Goal: Task Accomplishment & Management: Manage account settings

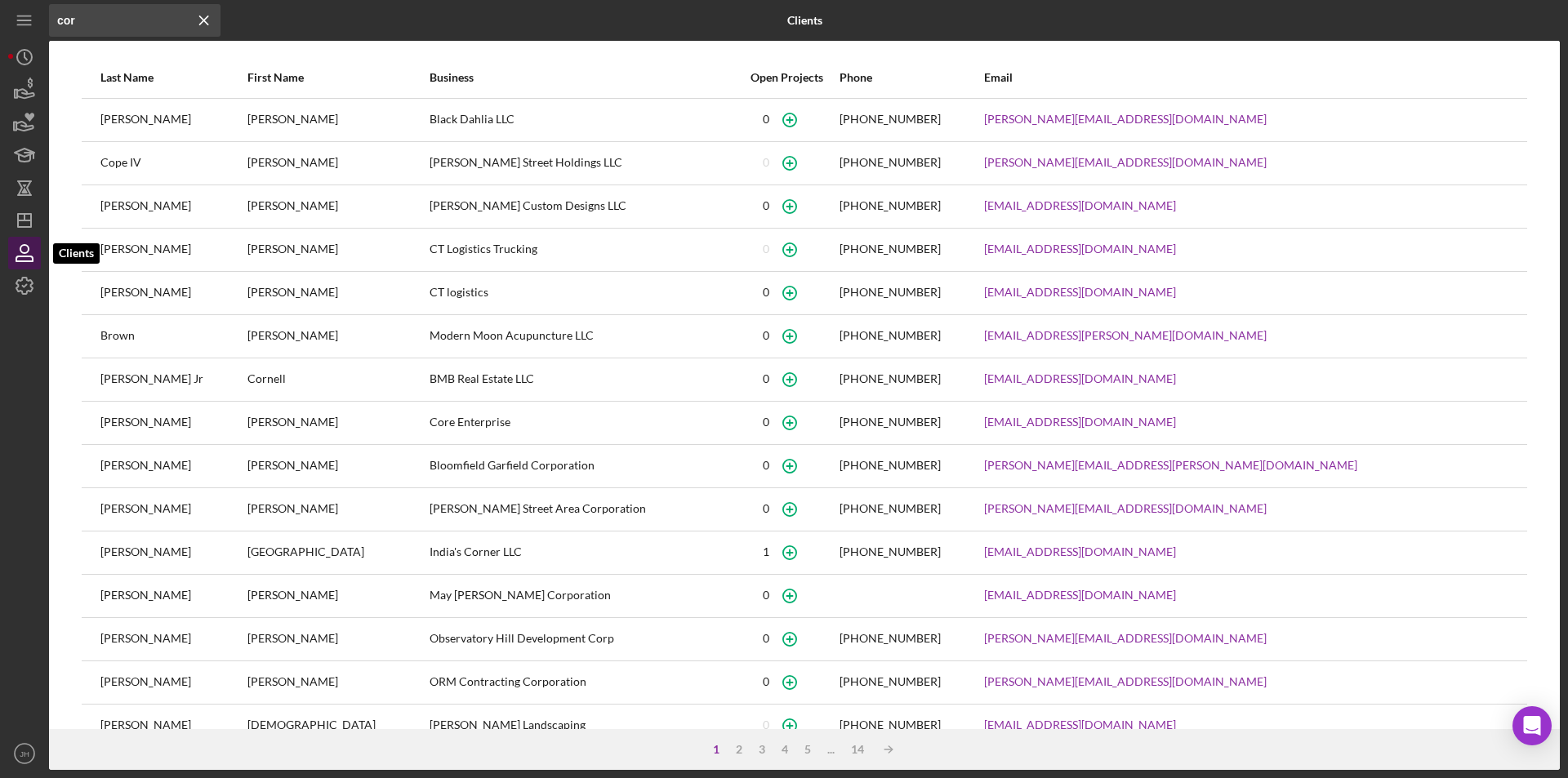
click at [24, 252] on icon "button" at bounding box center [24, 249] width 8 height 8
click at [201, 15] on icon "Icon/Menu Close" at bounding box center [204, 20] width 33 height 33
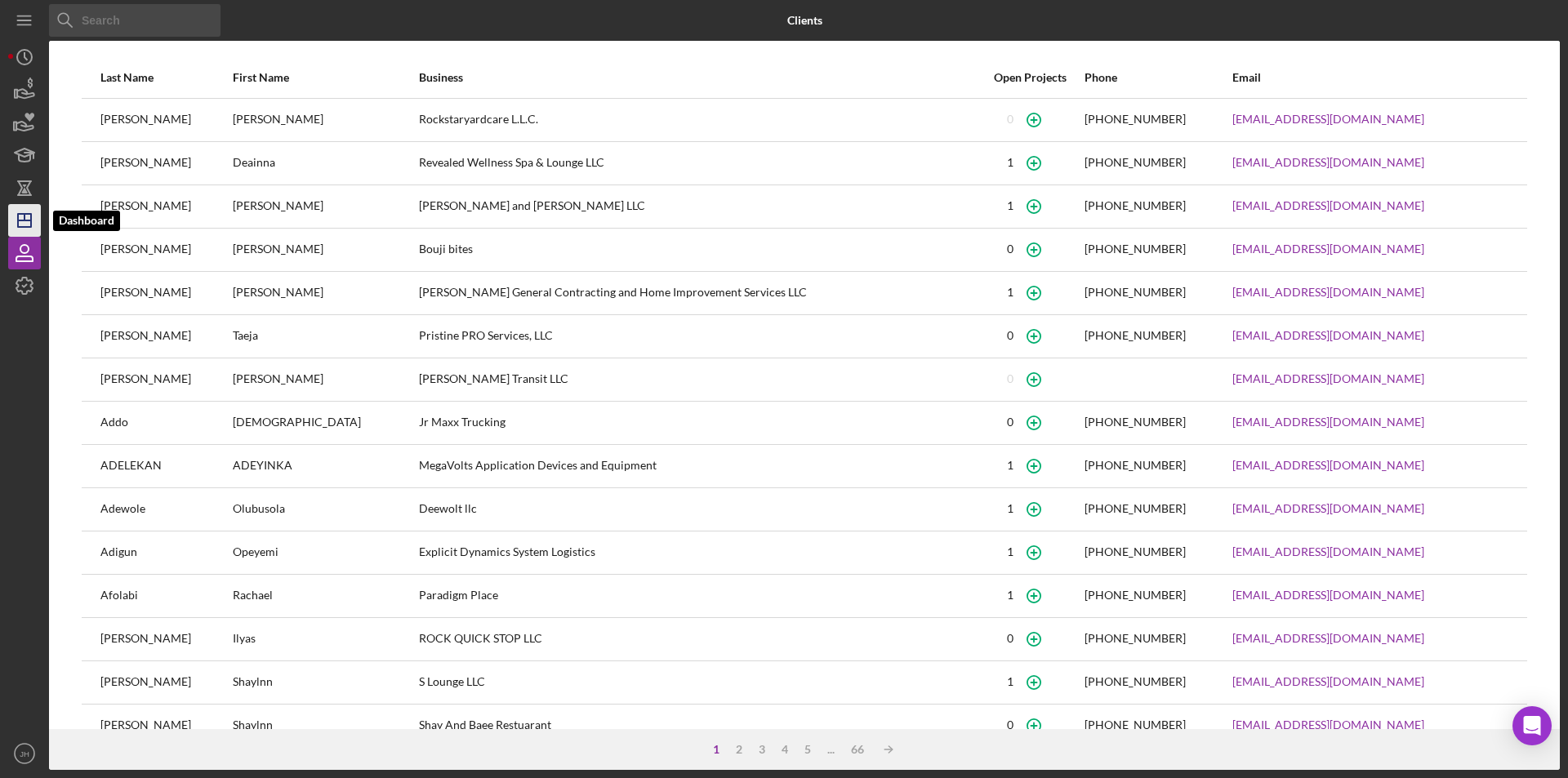
click at [24, 216] on icon "Icon/Dashboard" at bounding box center [24, 219] width 41 height 41
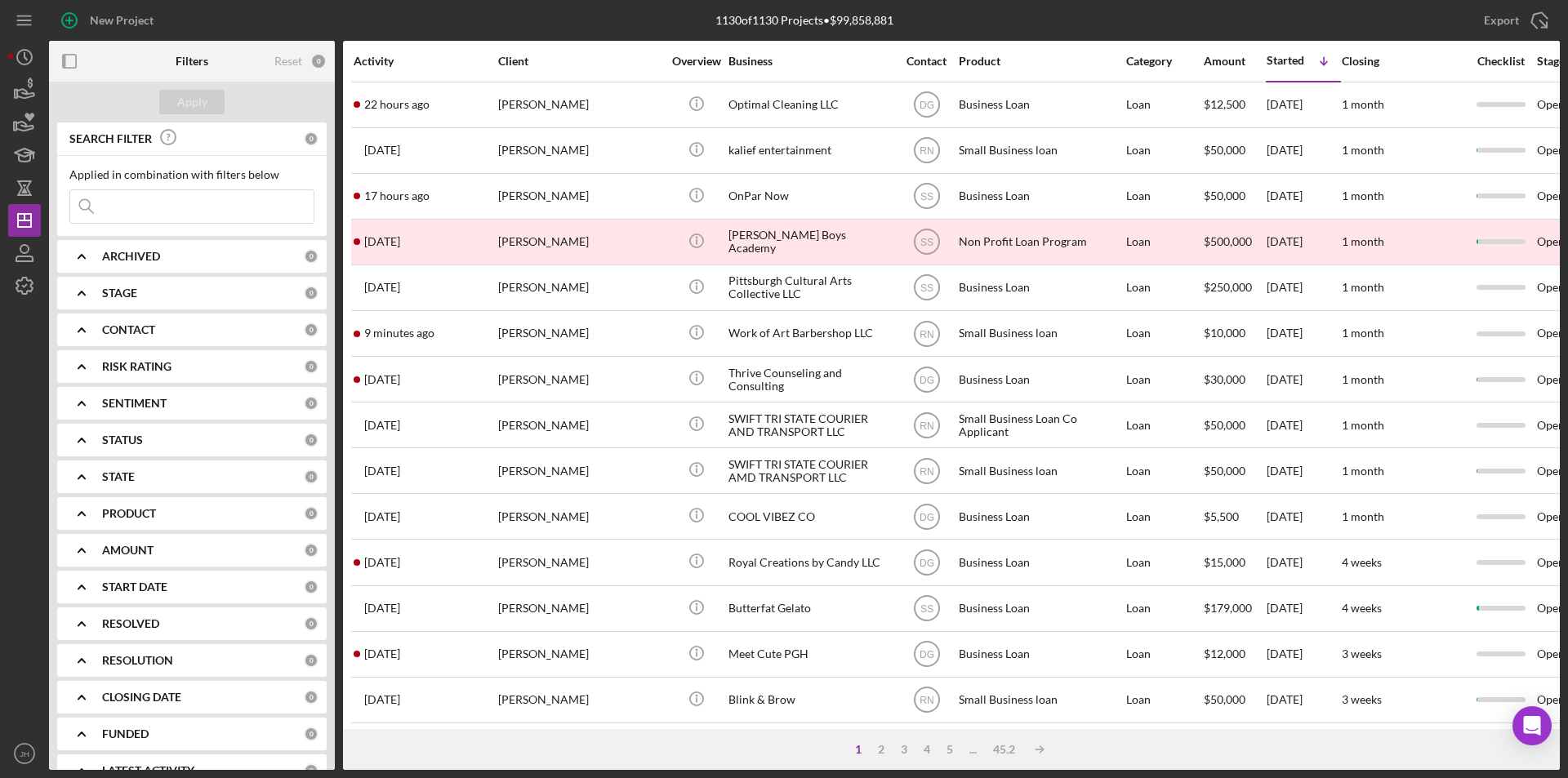
click at [155, 205] on input at bounding box center [192, 206] width 243 height 33
click at [201, 97] on div "Apply" at bounding box center [192, 102] width 30 height 24
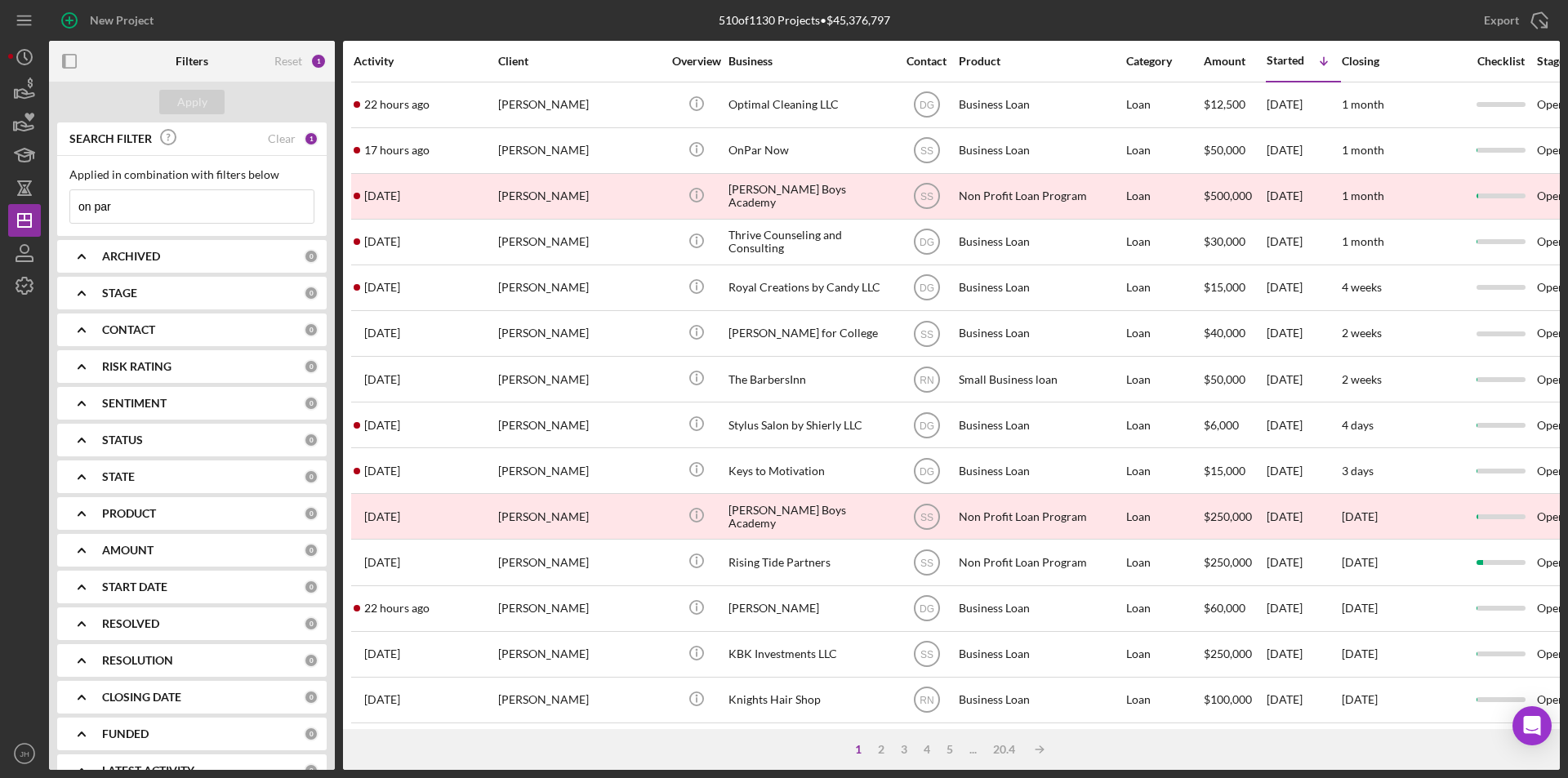
click at [138, 214] on input "on par" at bounding box center [192, 206] width 243 height 33
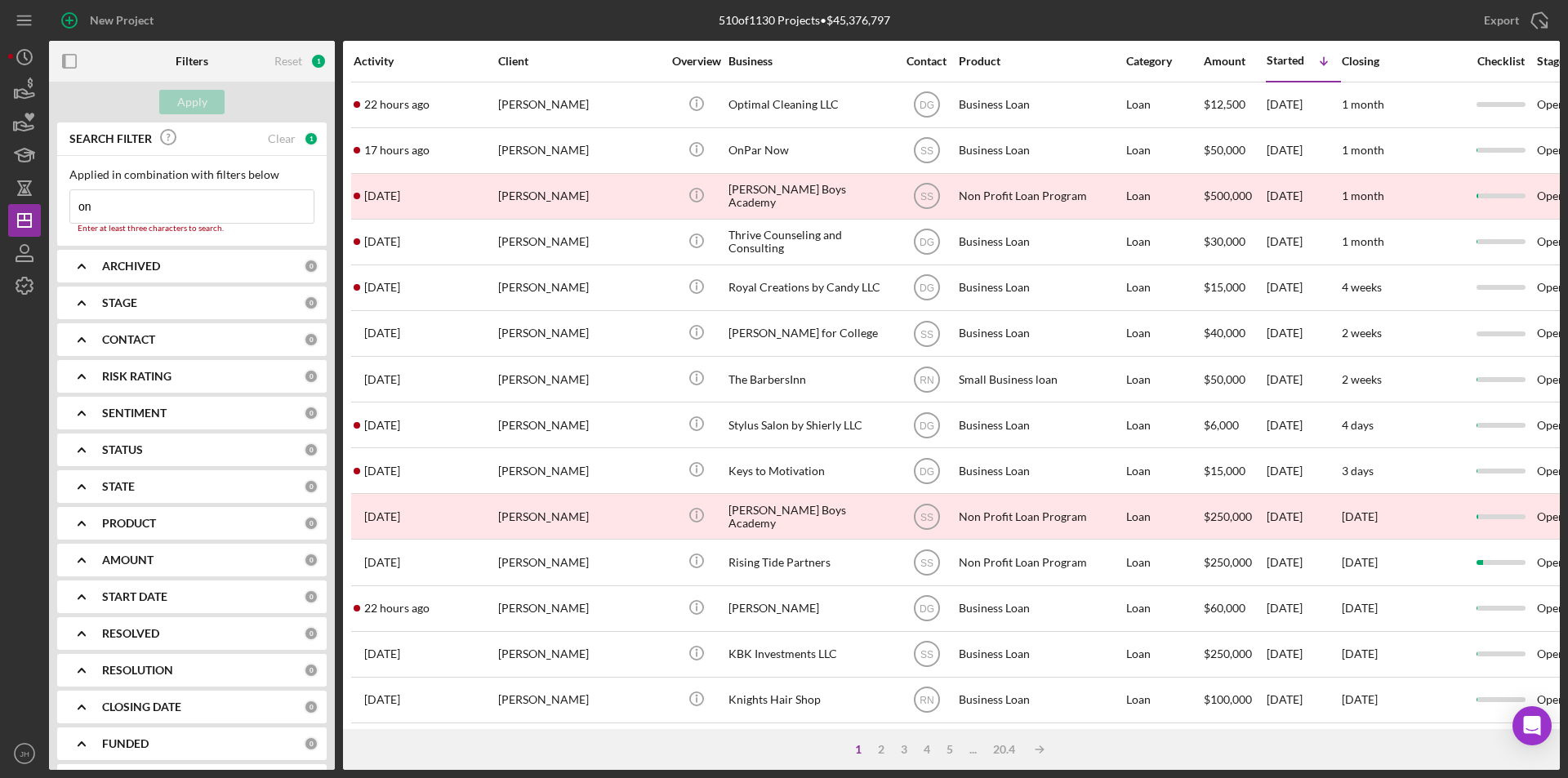
type input "o"
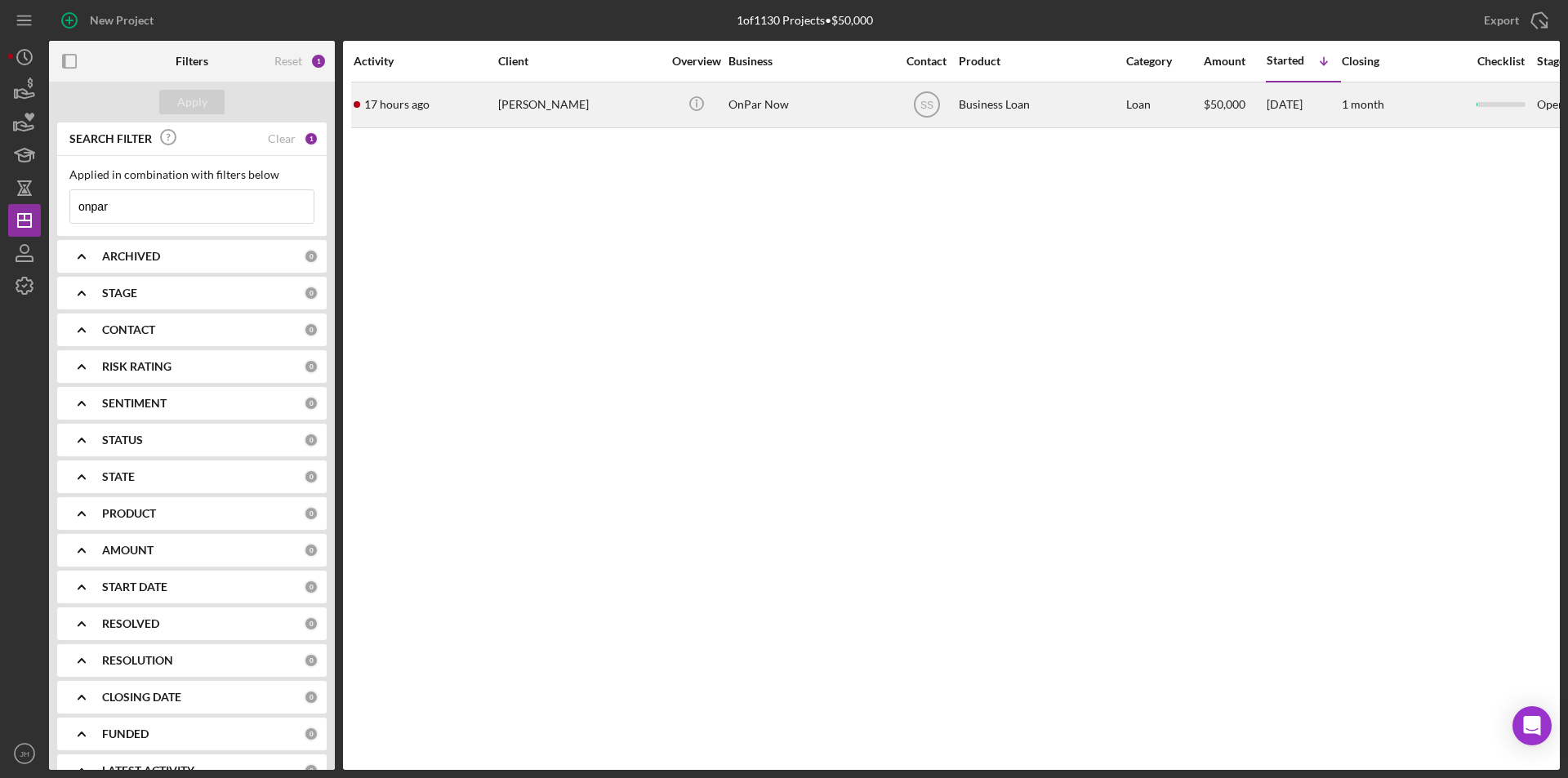
type input "onpar"
click at [593, 100] on div "[PERSON_NAME]" at bounding box center [580, 105] width 163 height 43
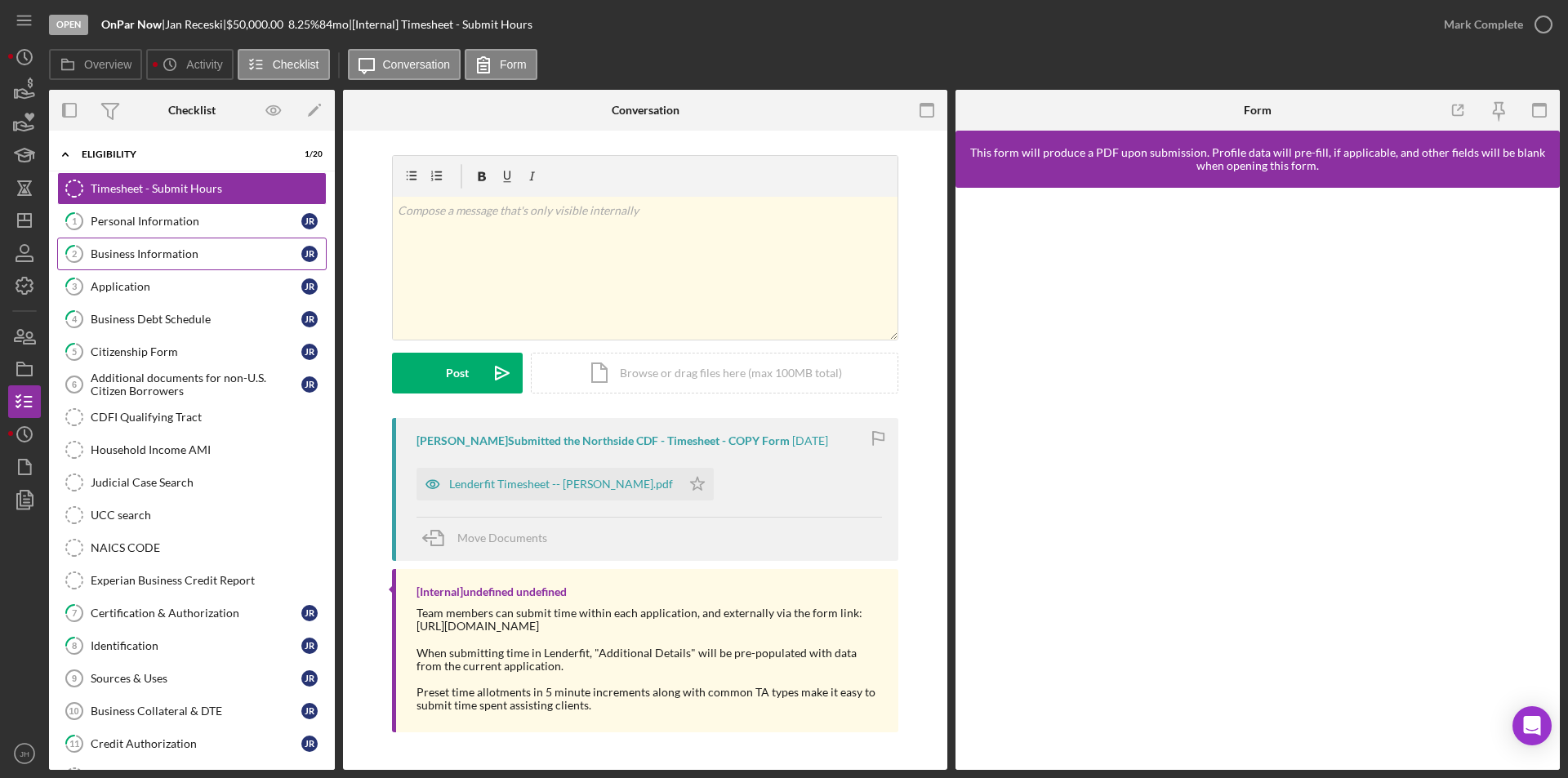
click at [142, 255] on div "Business Information" at bounding box center [196, 254] width 211 height 13
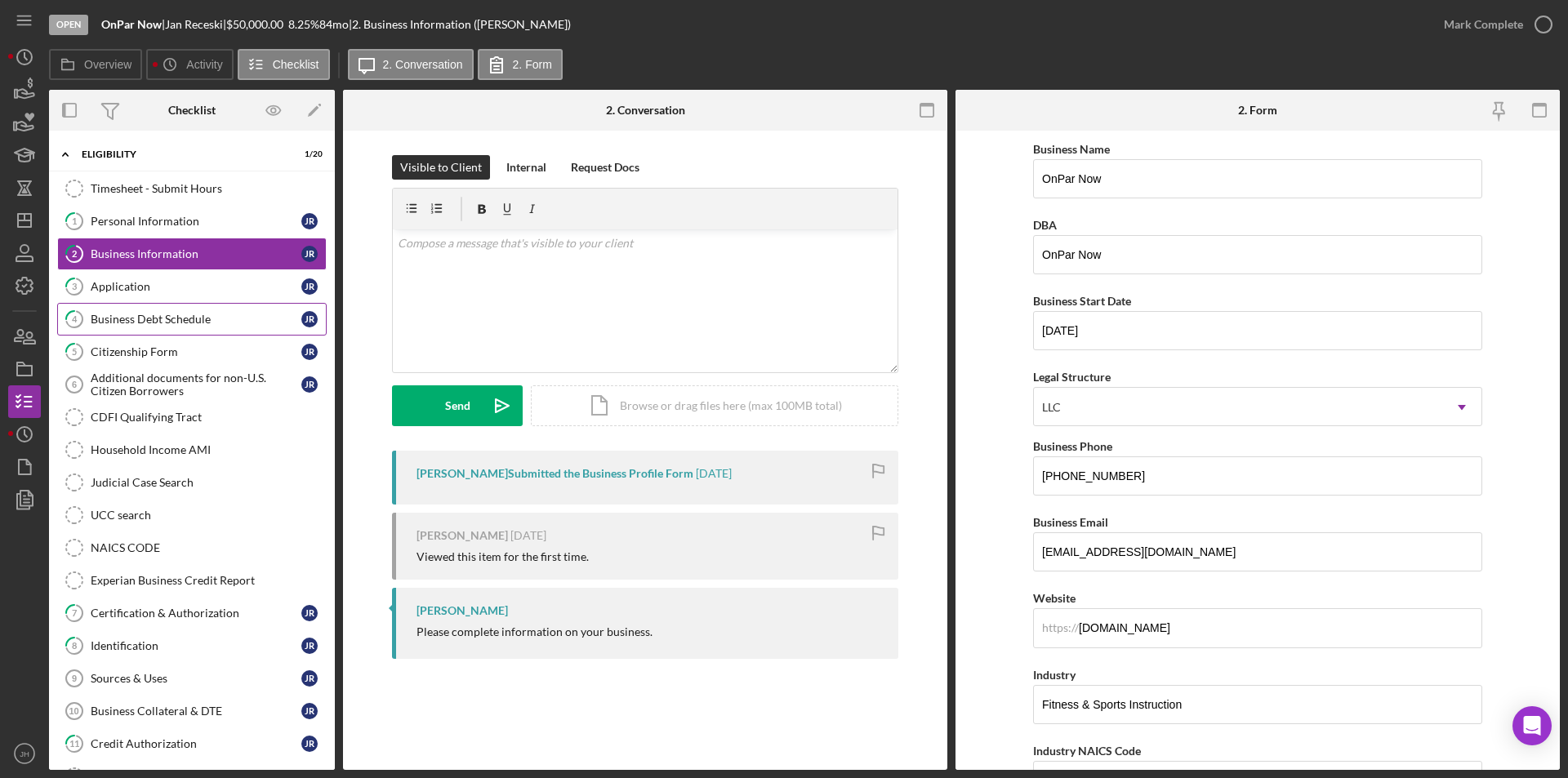
click at [145, 319] on div "Business Debt Schedule" at bounding box center [196, 319] width 211 height 13
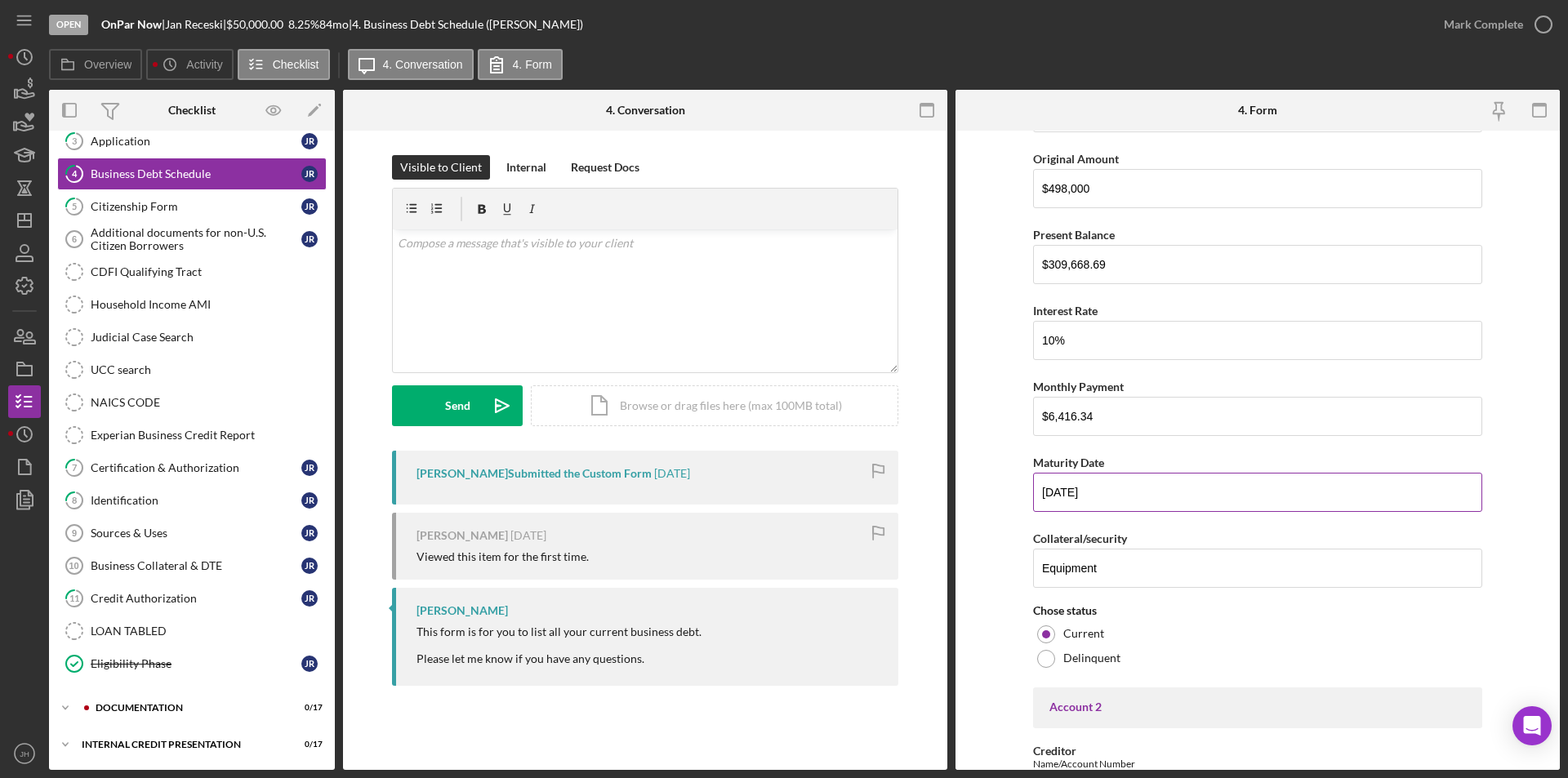
scroll to position [572, 0]
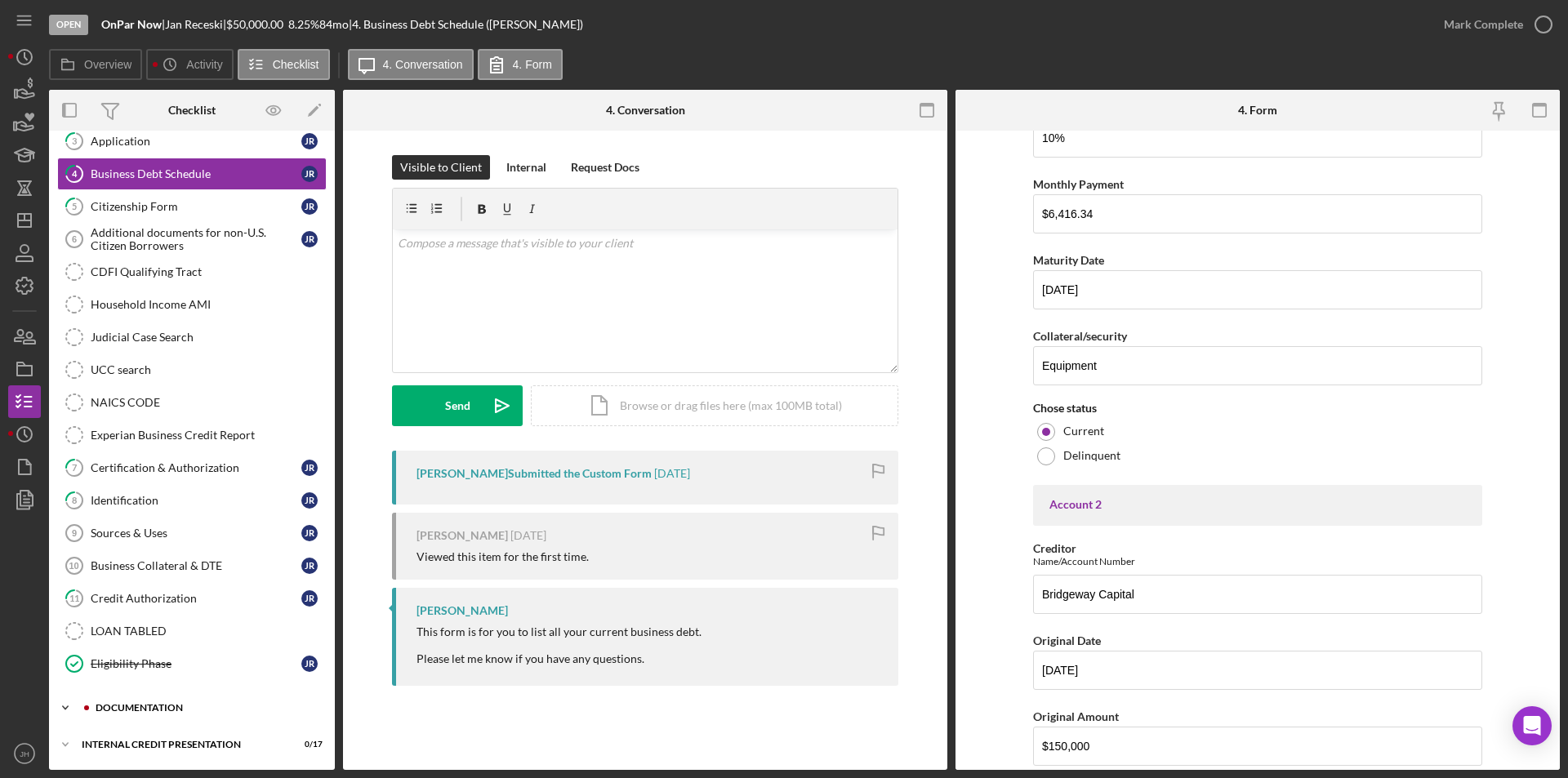
click at [61, 710] on icon "Icon/Expander" at bounding box center [65, 707] width 33 height 33
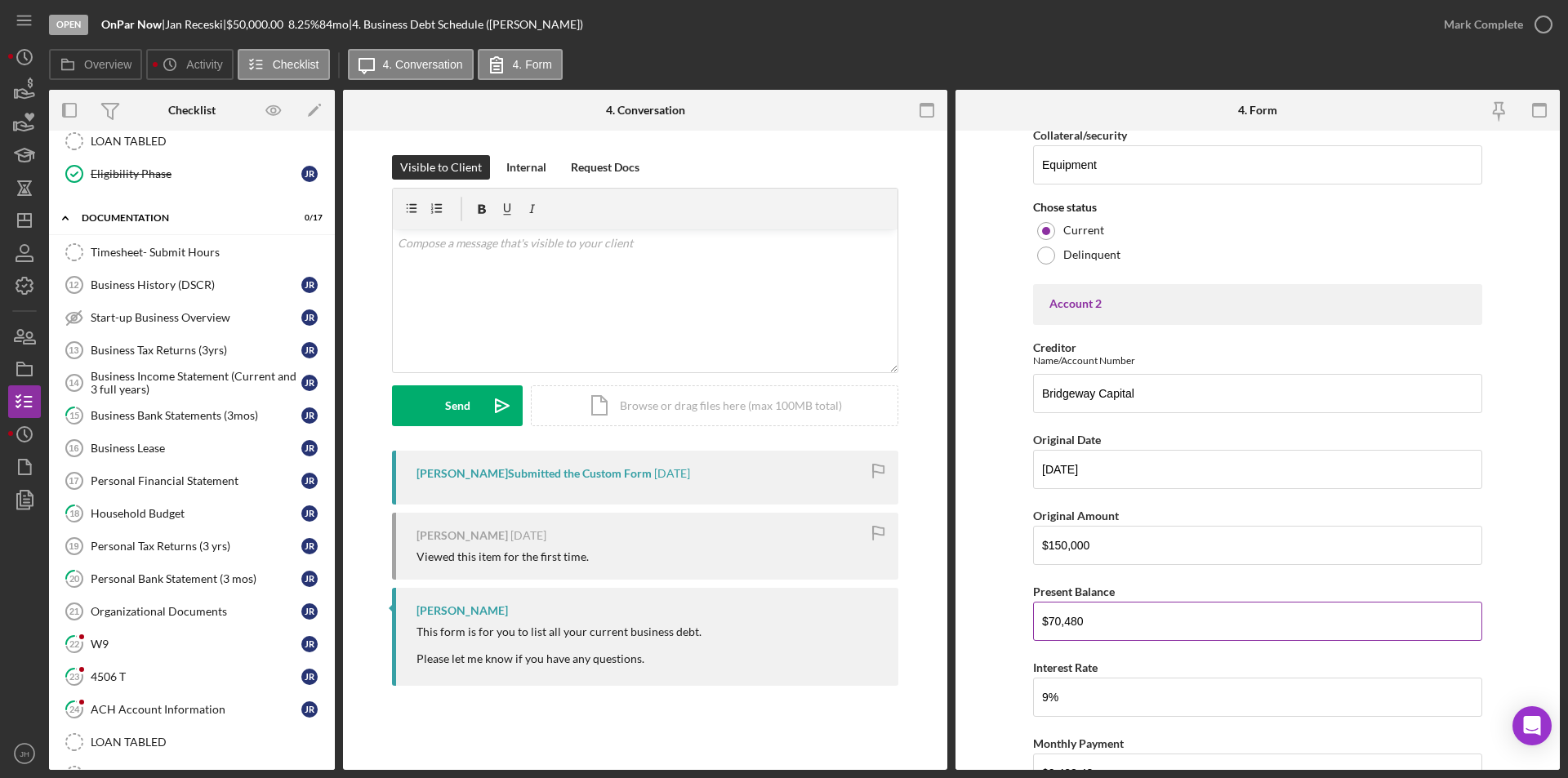
scroll to position [735, 0]
